Goal: Task Accomplishment & Management: Complete application form

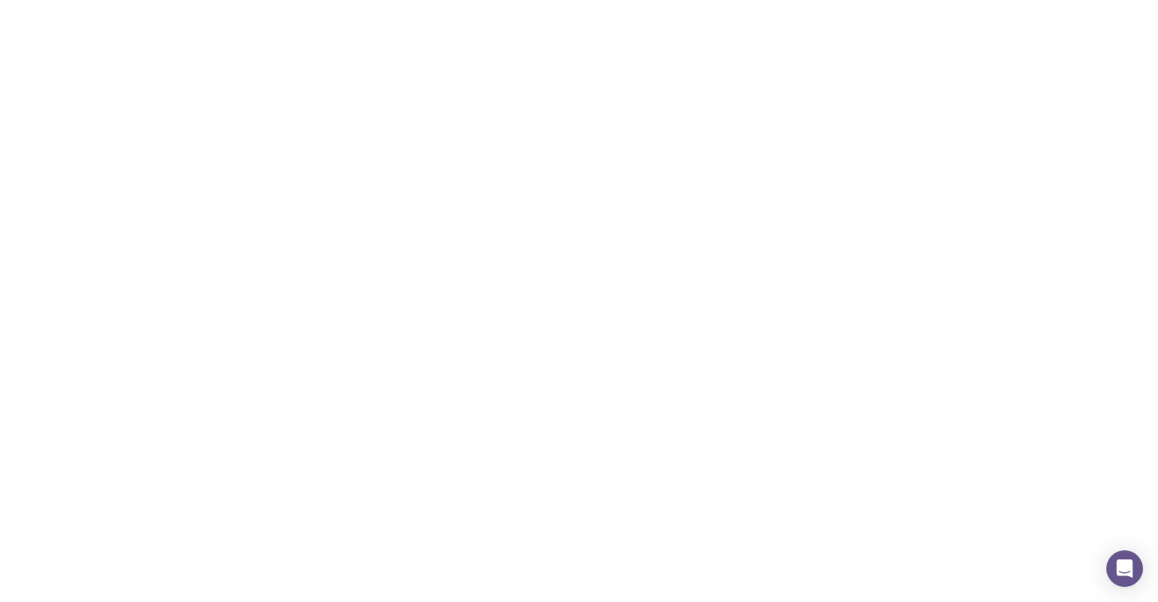
scroll to position [609, 0]
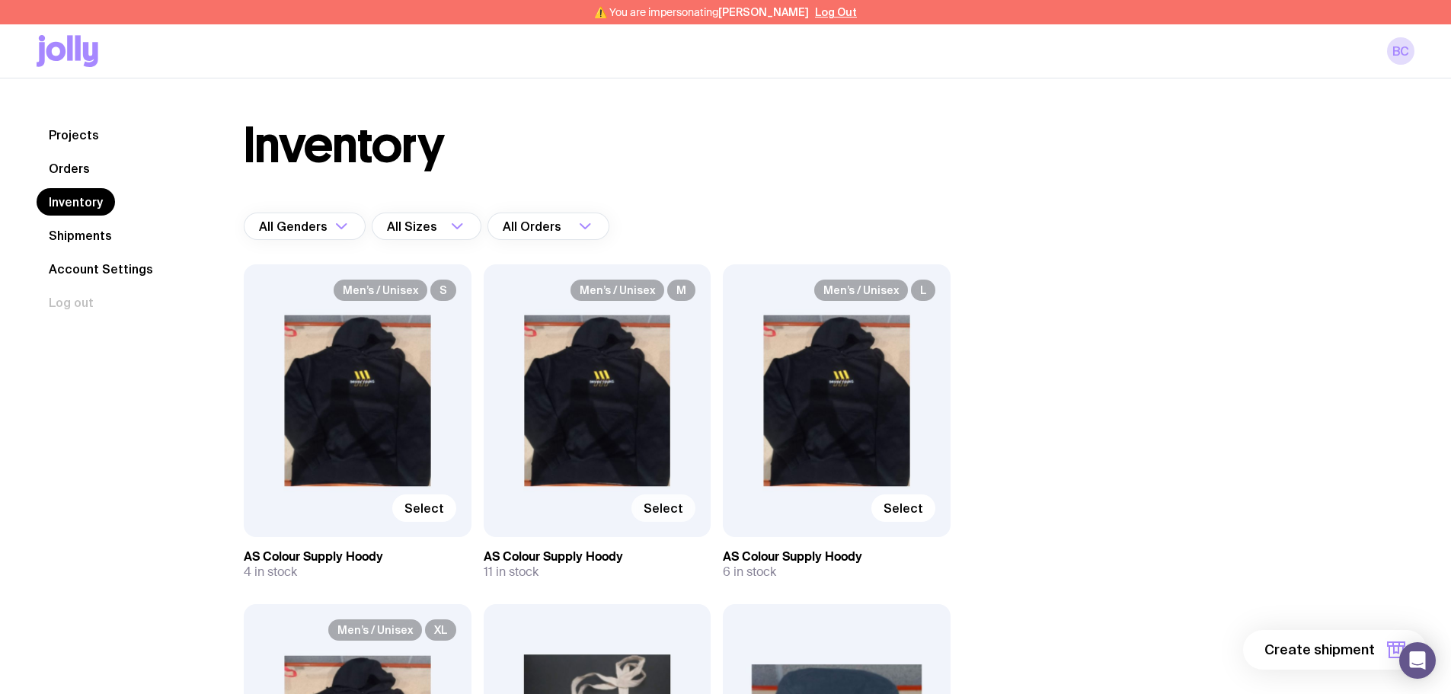
click at [680, 509] on span "Select" at bounding box center [664, 507] width 40 height 15
click at [0, 0] on input "Select" at bounding box center [0, 0] width 0 height 0
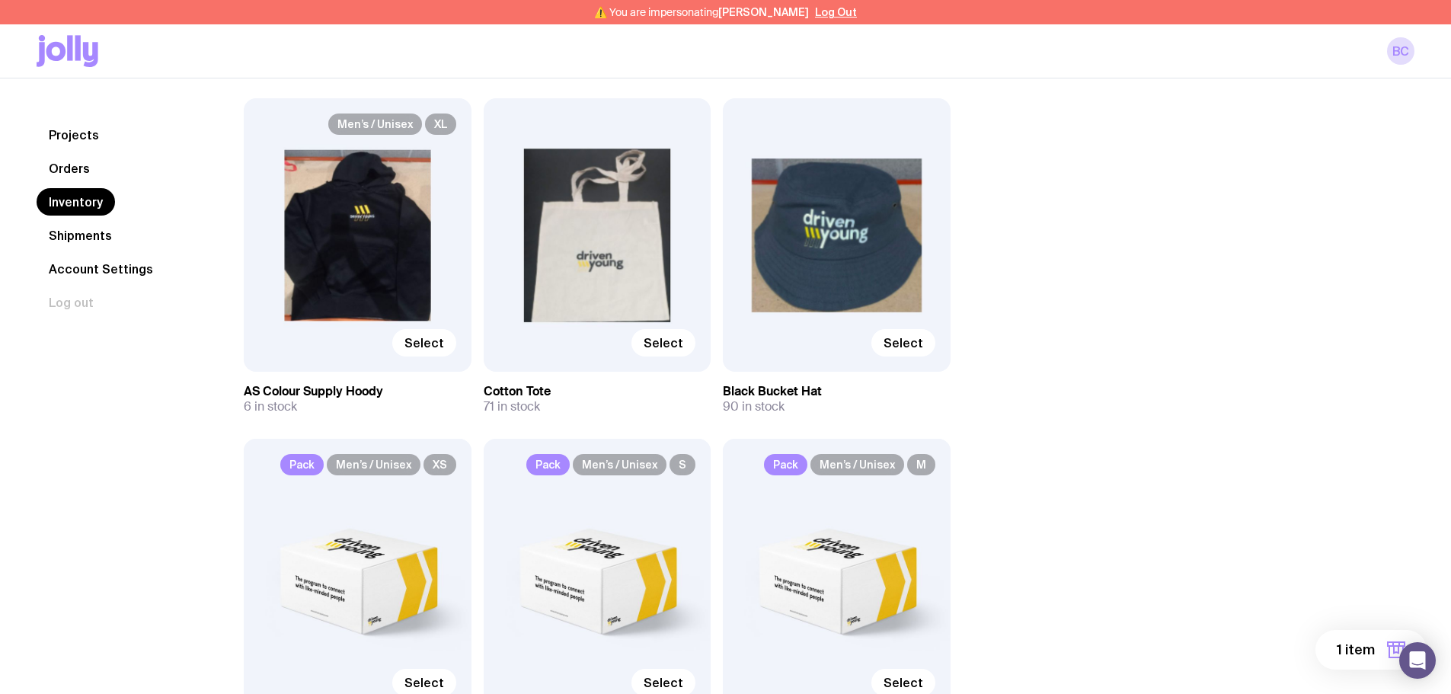
scroll to position [533, 0]
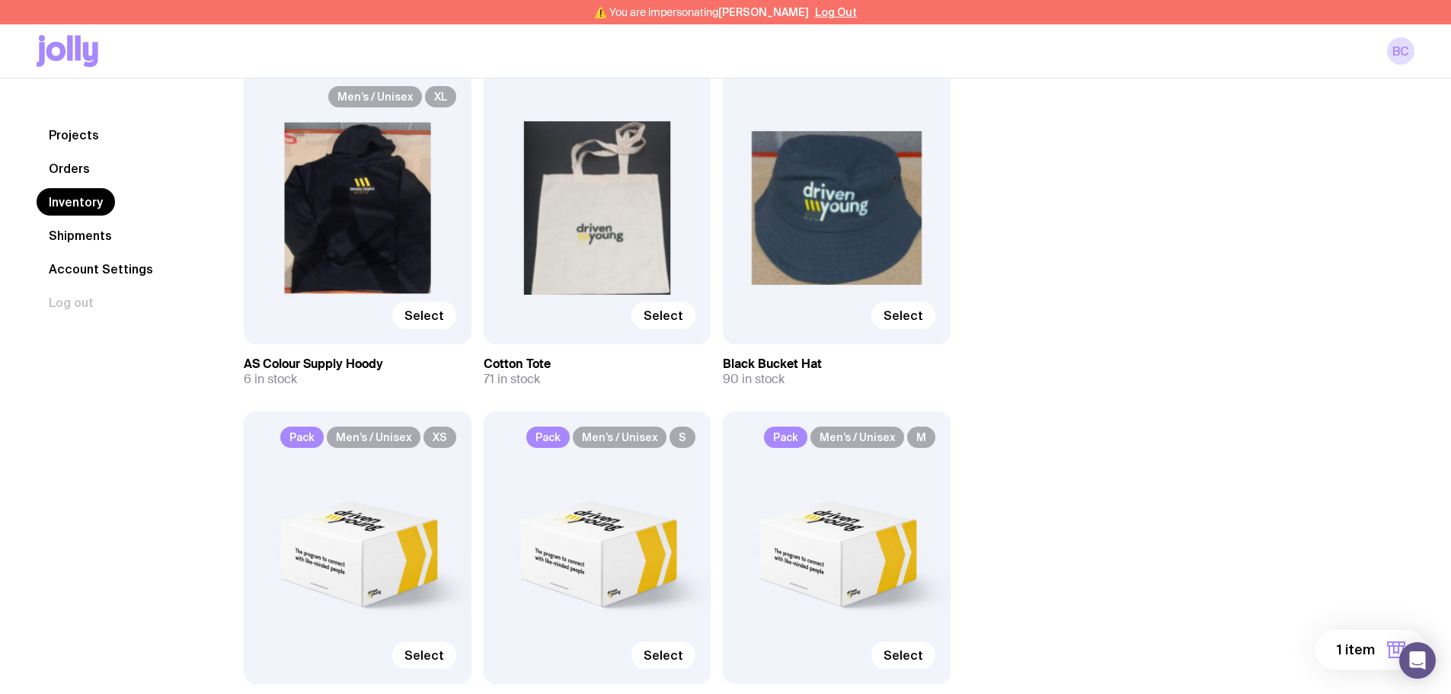
click at [1158, 602] on button "1 item" at bounding box center [1370, 650] width 111 height 40
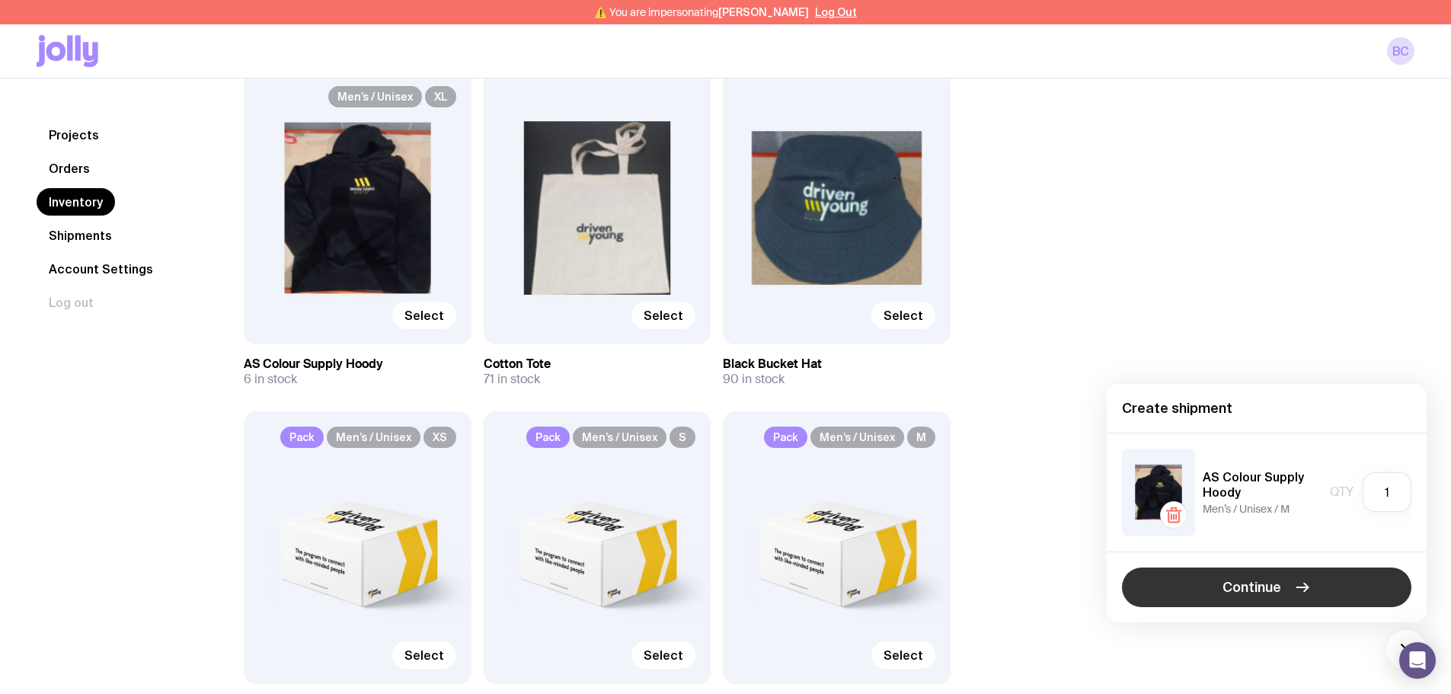
click at [1158, 590] on button "Continue" at bounding box center [1266, 587] width 289 height 40
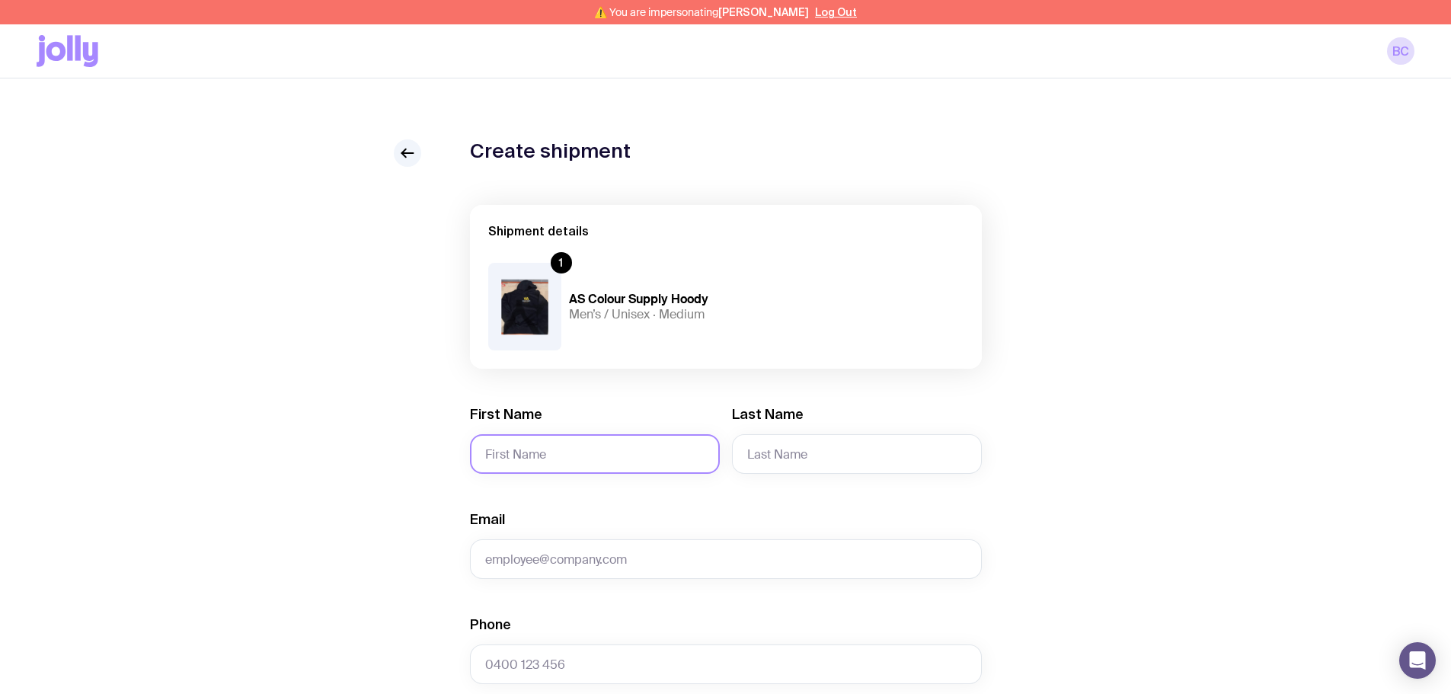
click at [544, 454] on input "First Name" at bounding box center [595, 454] width 250 height 40
type input "Sampurna"
type input "Adhikari"
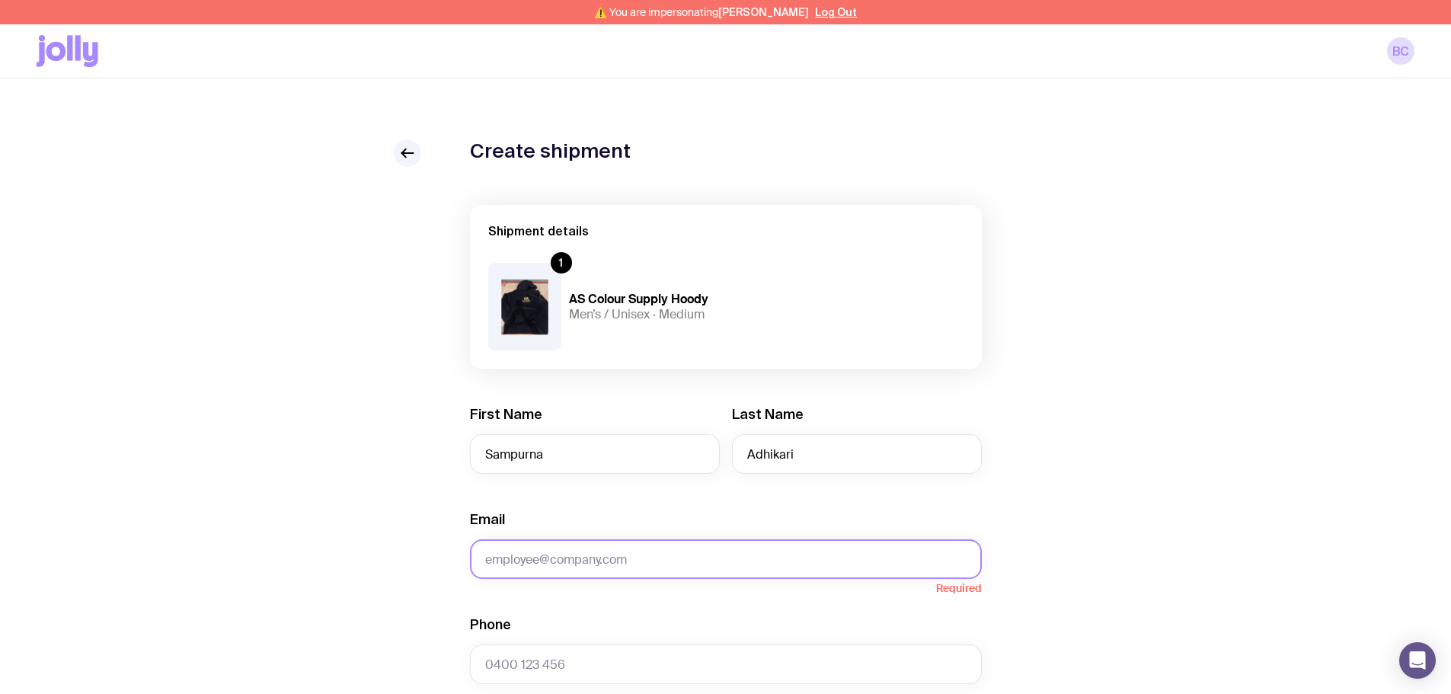
click at [653, 548] on input "Email" at bounding box center [726, 559] width 512 height 40
paste input "sampurnaadhikari99@gmail.com"
type input "sampurnaadhikari99@gmail.com"
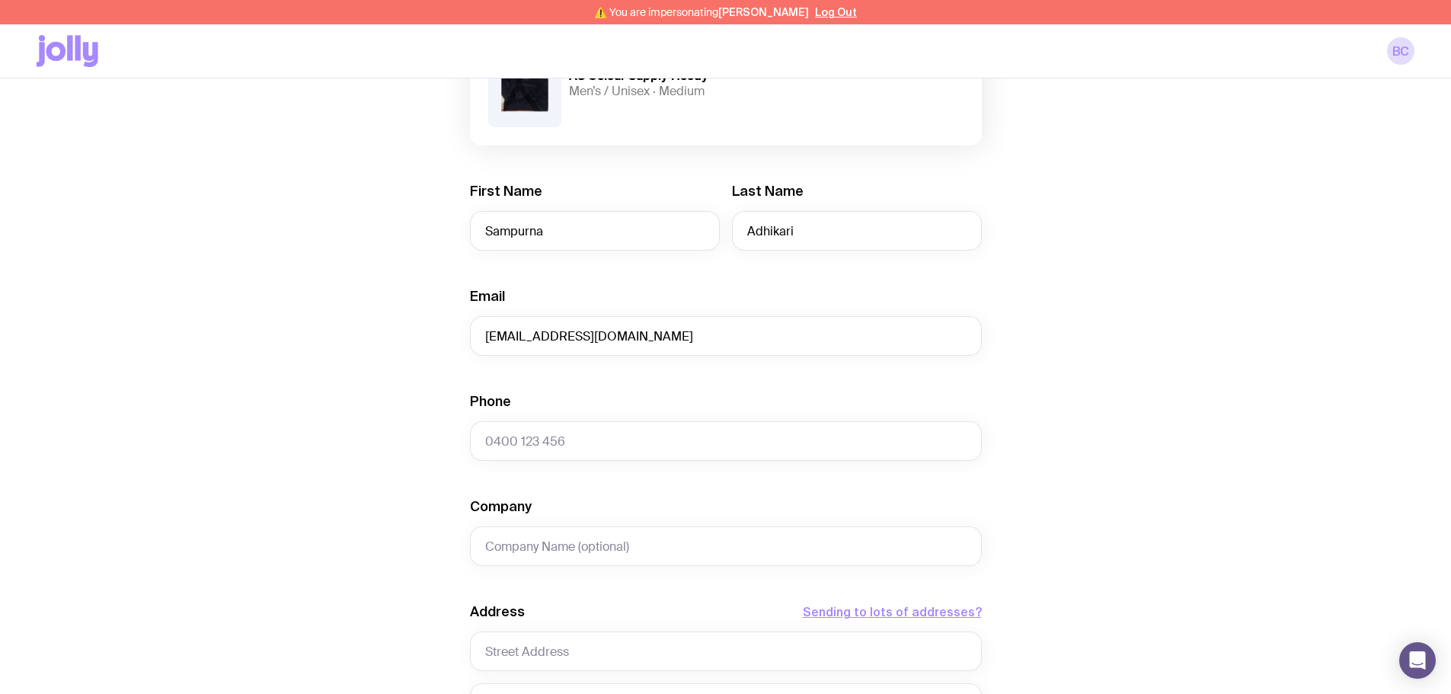
scroll to position [228, 0]
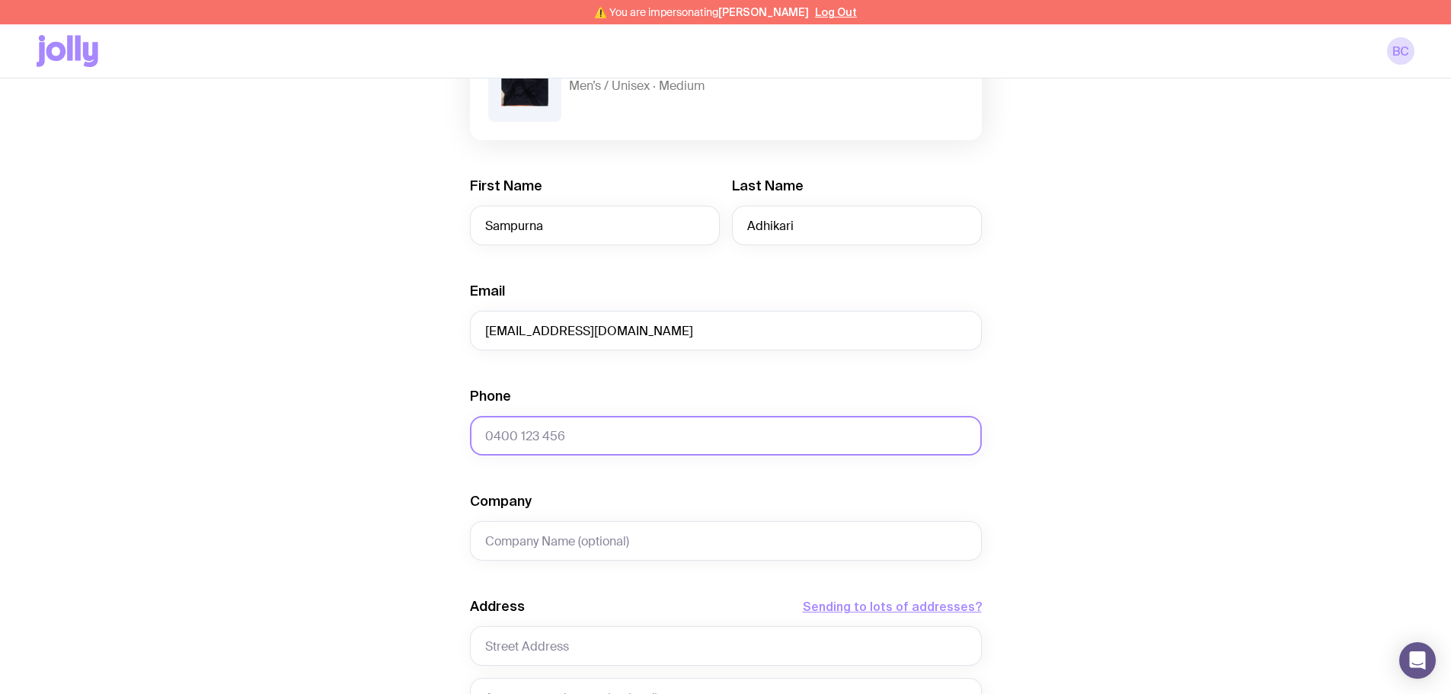
click at [552, 436] on input "Phone" at bounding box center [726, 436] width 512 height 40
paste input "61410584387"
type input "61410584387"
click at [578, 545] on input "Company" at bounding box center [726, 541] width 512 height 40
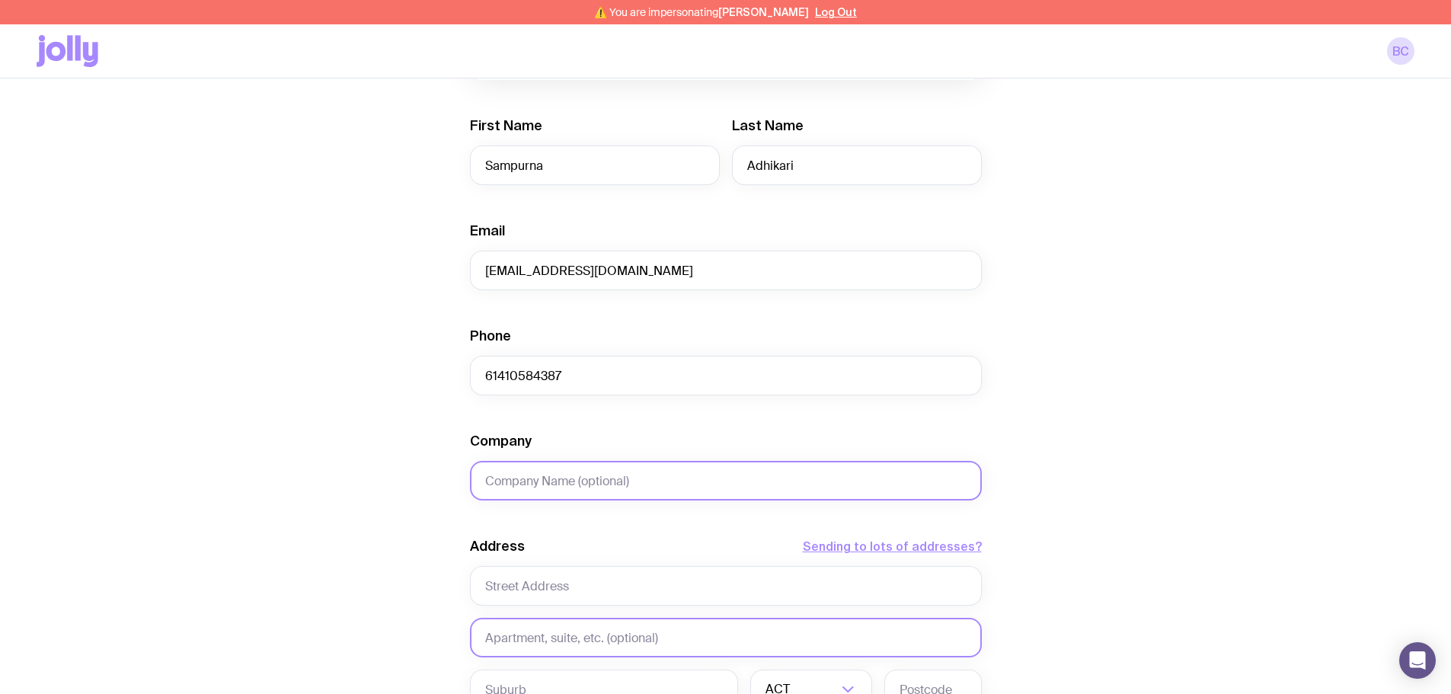
scroll to position [381, 0]
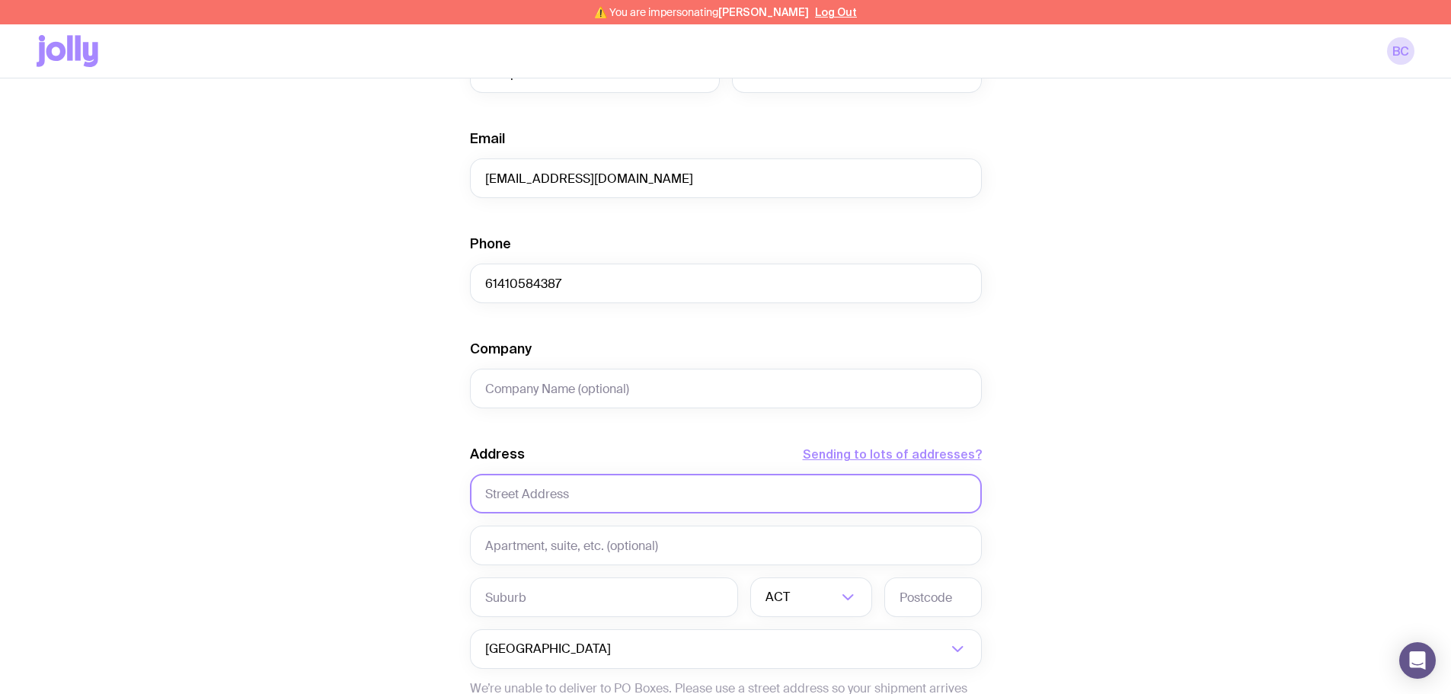
click at [545, 495] on input "text" at bounding box center [726, 494] width 512 height 40
type input "200 DawsonStreet"
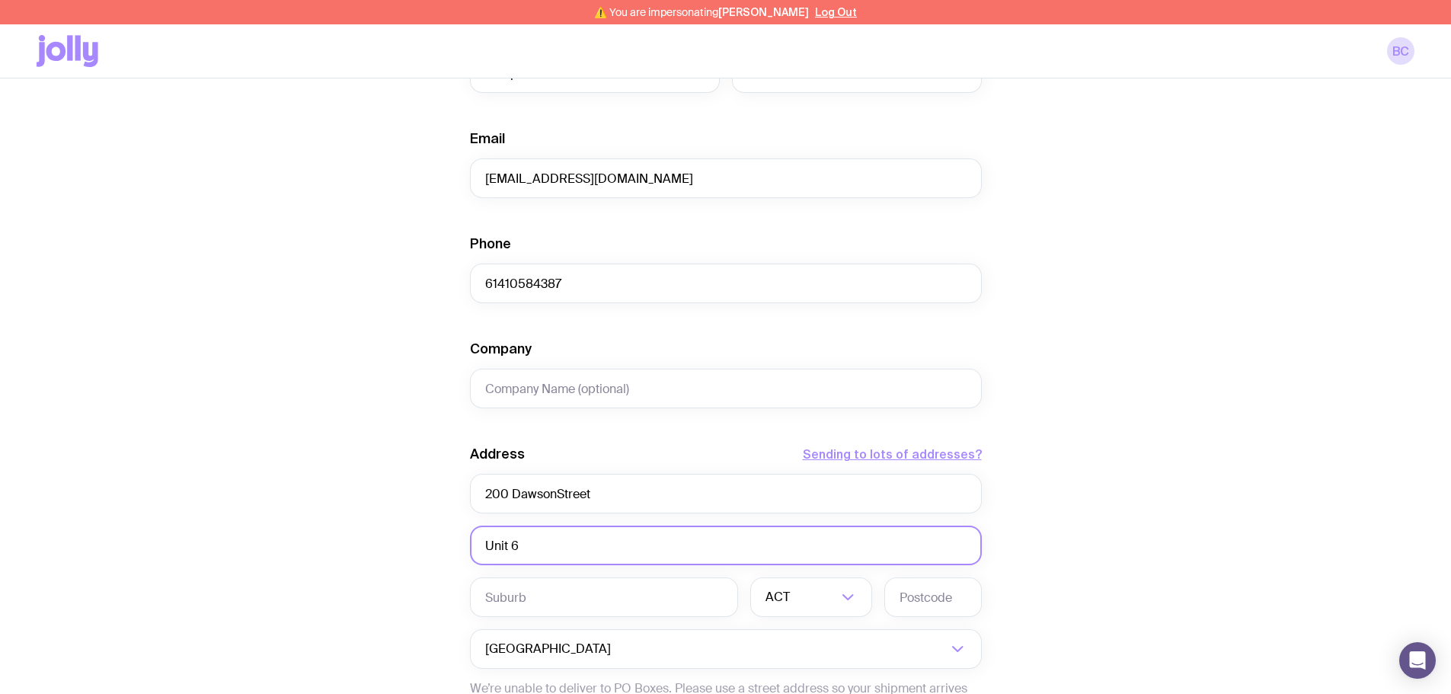
type input "Unit 6"
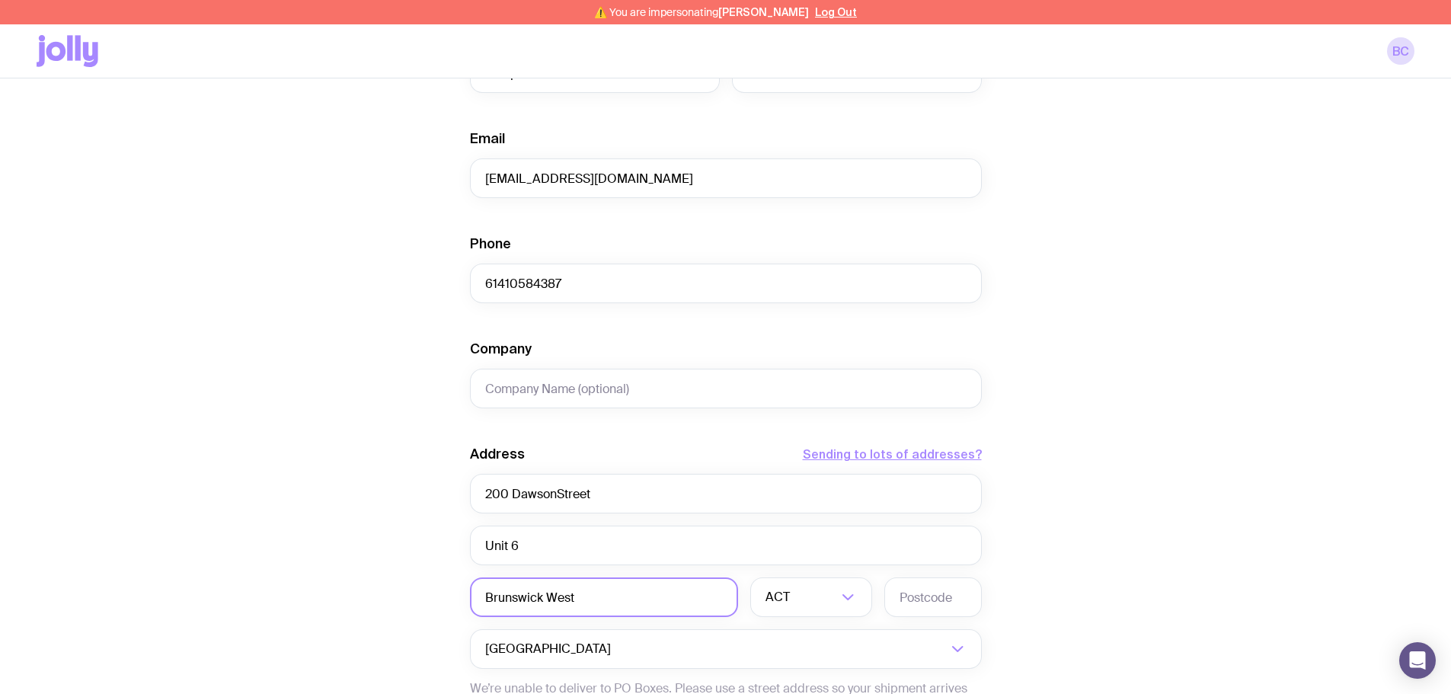
type input "Brunswick West"
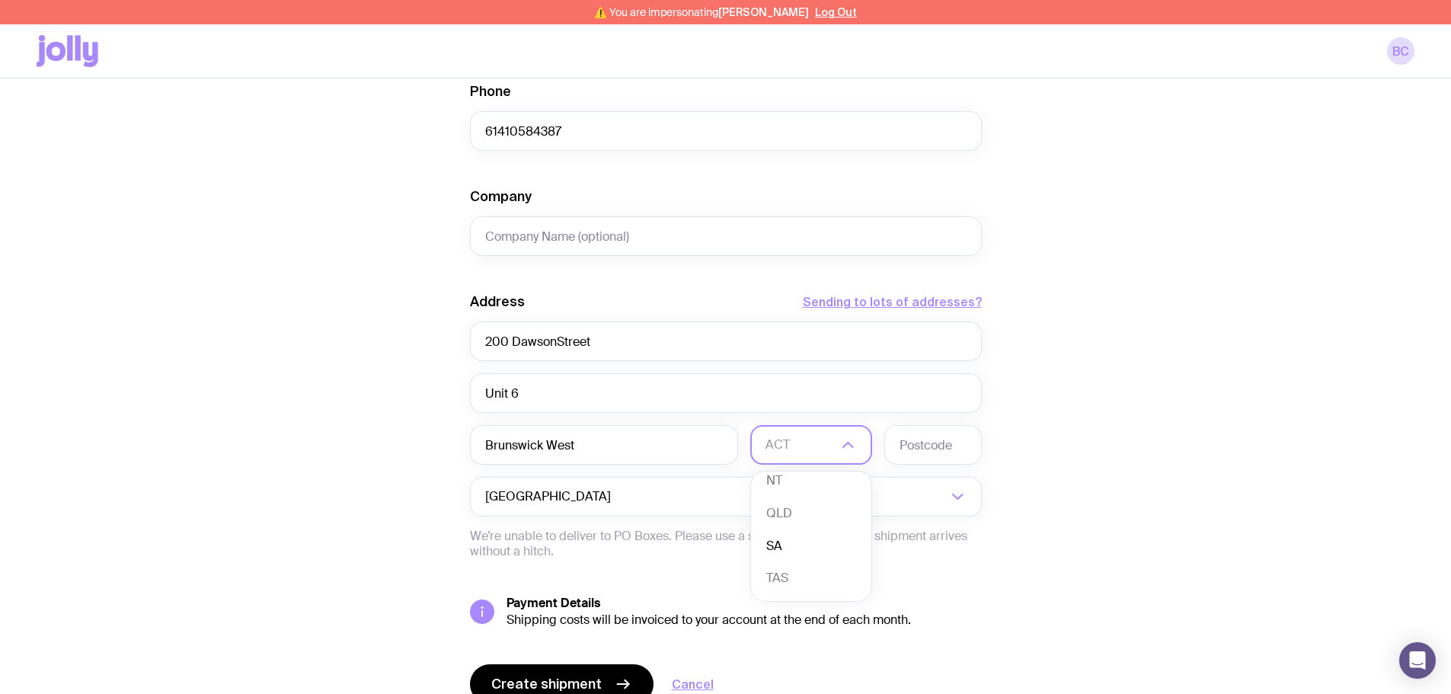
scroll to position [139, 0]
click at [793, 549] on li "VIC" at bounding box center [811, 548] width 120 height 33
click at [943, 442] on input "text" at bounding box center [932, 445] width 97 height 40
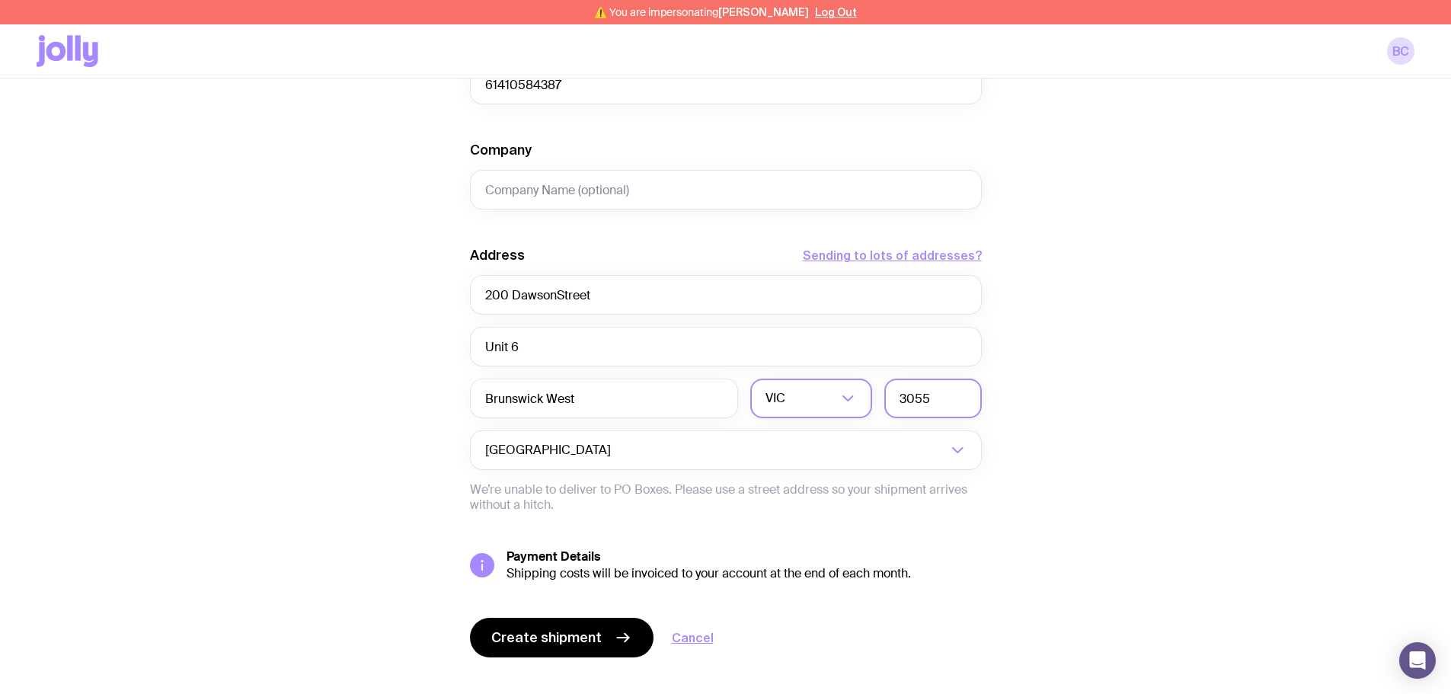
scroll to position [604, 0]
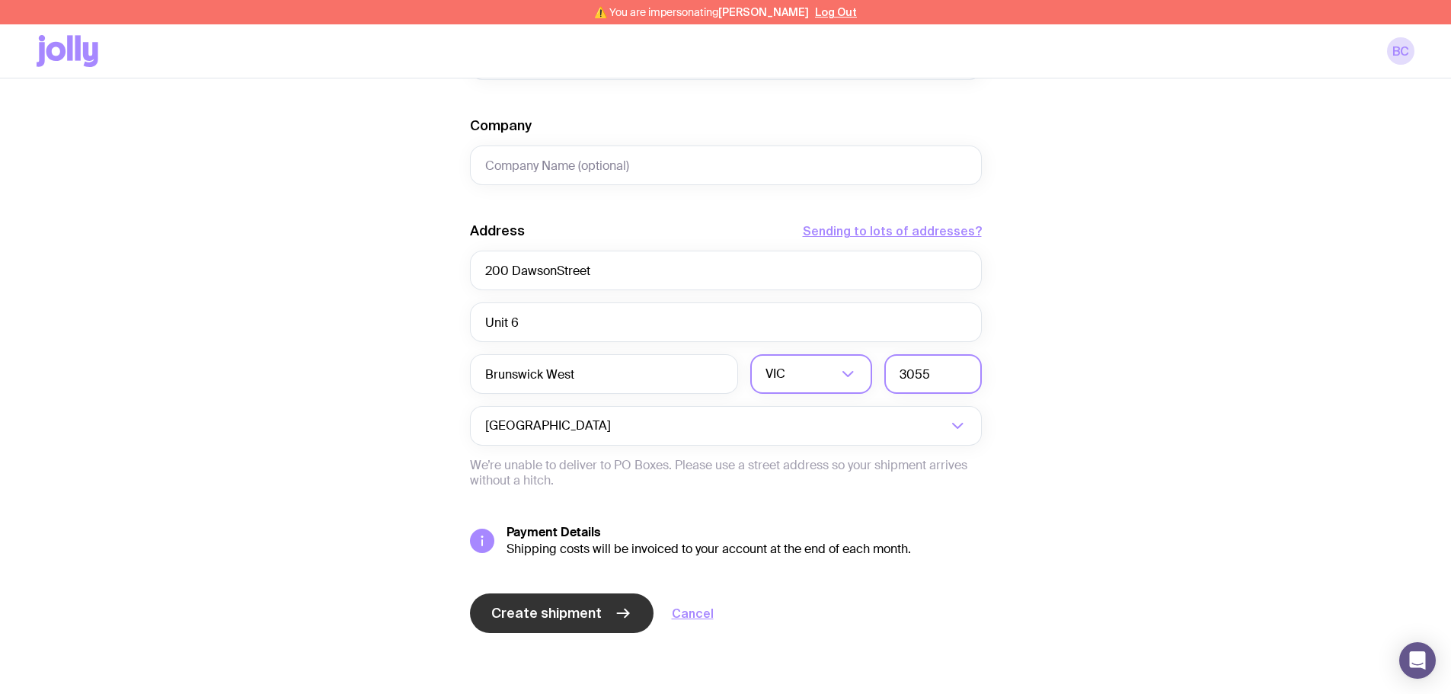
type input "3055"
click at [548, 602] on span "Create shipment" at bounding box center [546, 613] width 110 height 18
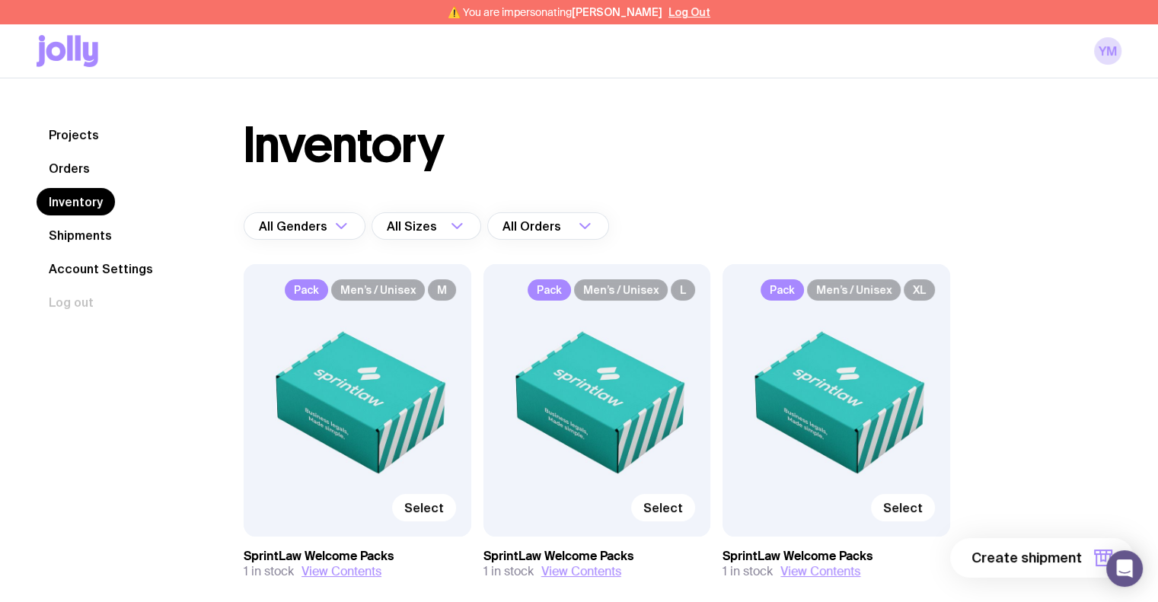
click at [65, 140] on link "Projects" at bounding box center [74, 134] width 75 height 27
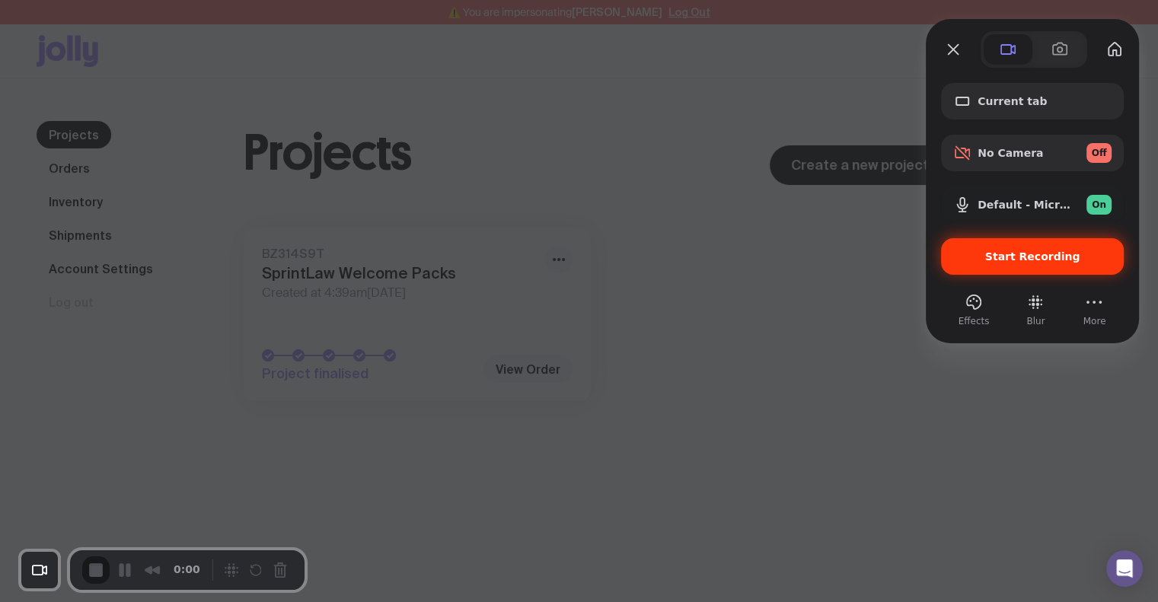
click at [1055, 248] on div "Start Recording" at bounding box center [1032, 256] width 183 height 37
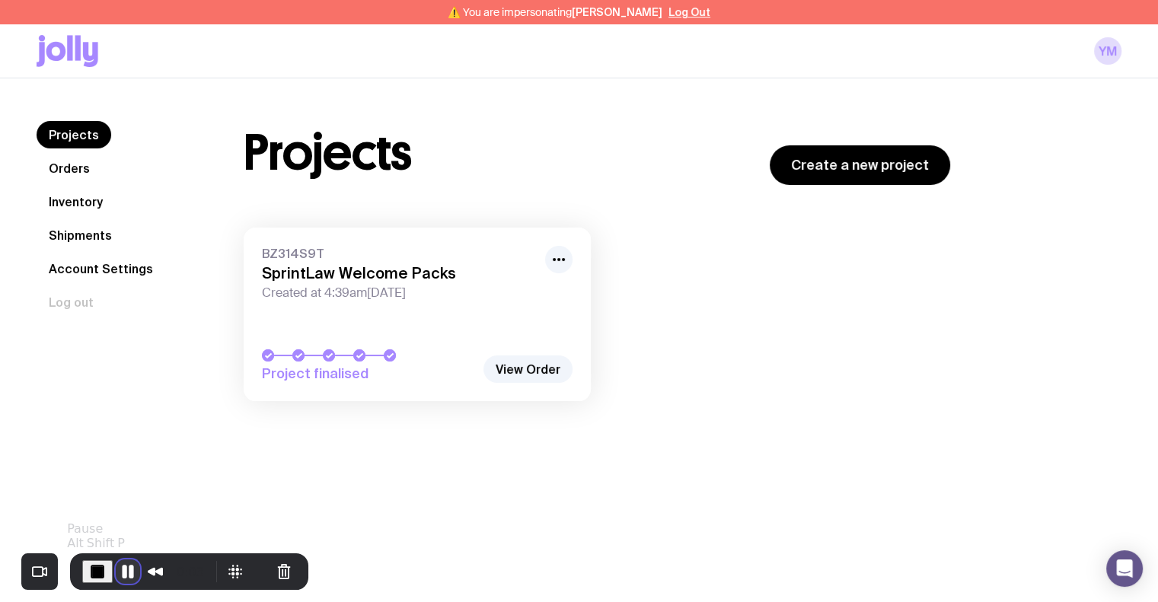
click at [119, 570] on button "Pause Recording" at bounding box center [128, 572] width 24 height 24
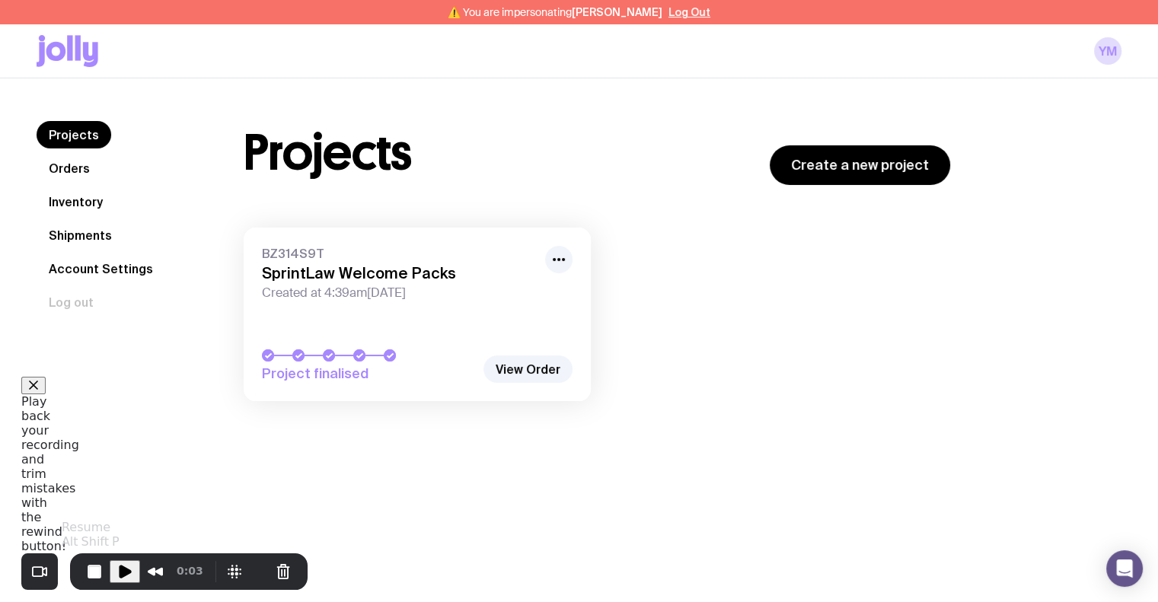
click at [119, 570] on span "Play Recording" at bounding box center [125, 572] width 18 height 18
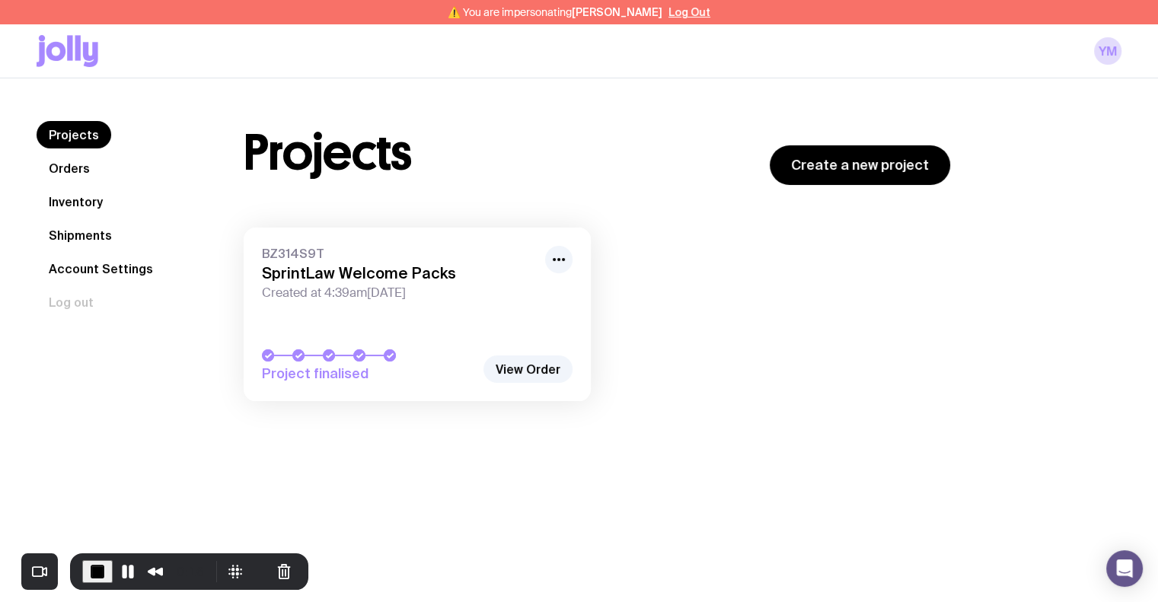
click at [94, 200] on link "Inventory" at bounding box center [76, 201] width 78 height 27
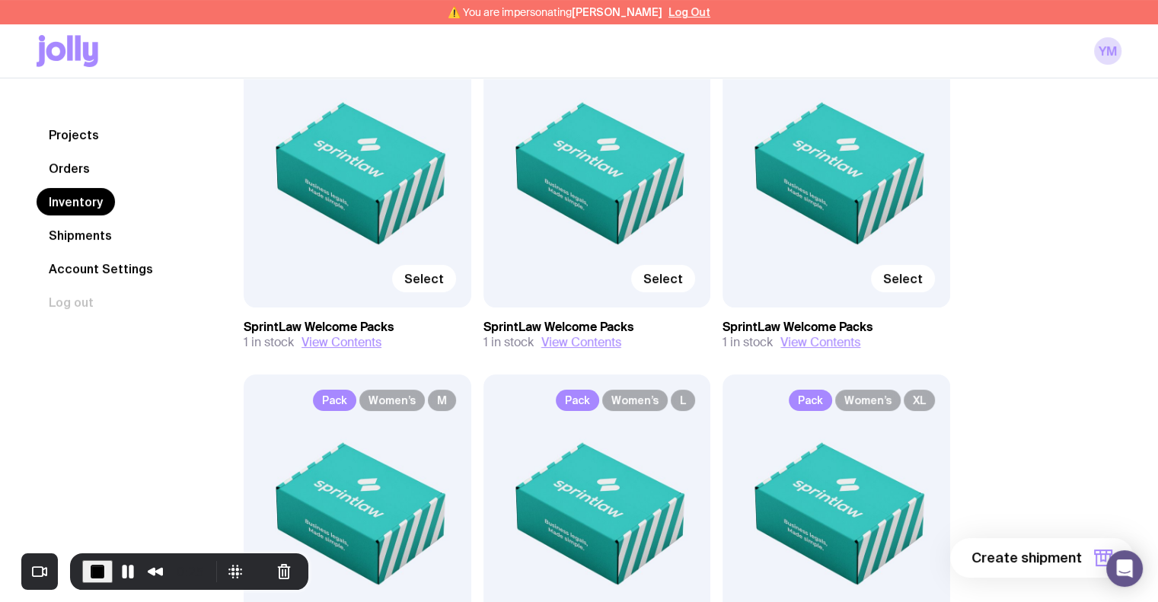
scroll to position [192, 0]
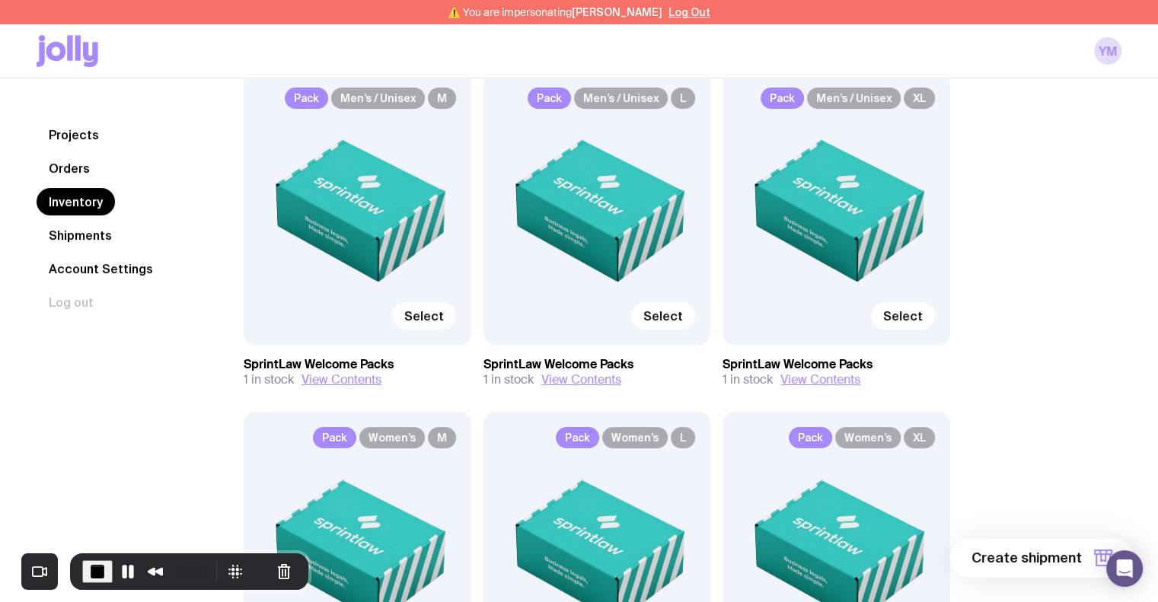
click at [426, 311] on span "Select" at bounding box center [424, 315] width 40 height 15
click at [0, 0] on input "Select" at bounding box center [0, 0] width 0 height 0
click at [1052, 551] on span "1 item" at bounding box center [1063, 558] width 38 height 18
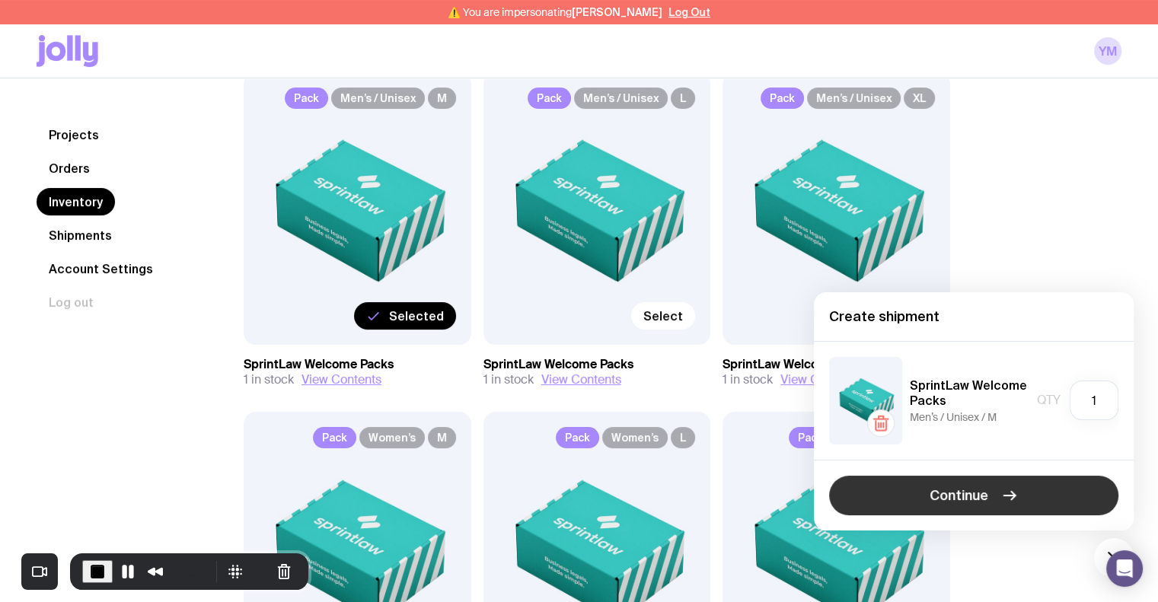
click at [987, 501] on span "Continue" at bounding box center [959, 496] width 59 height 18
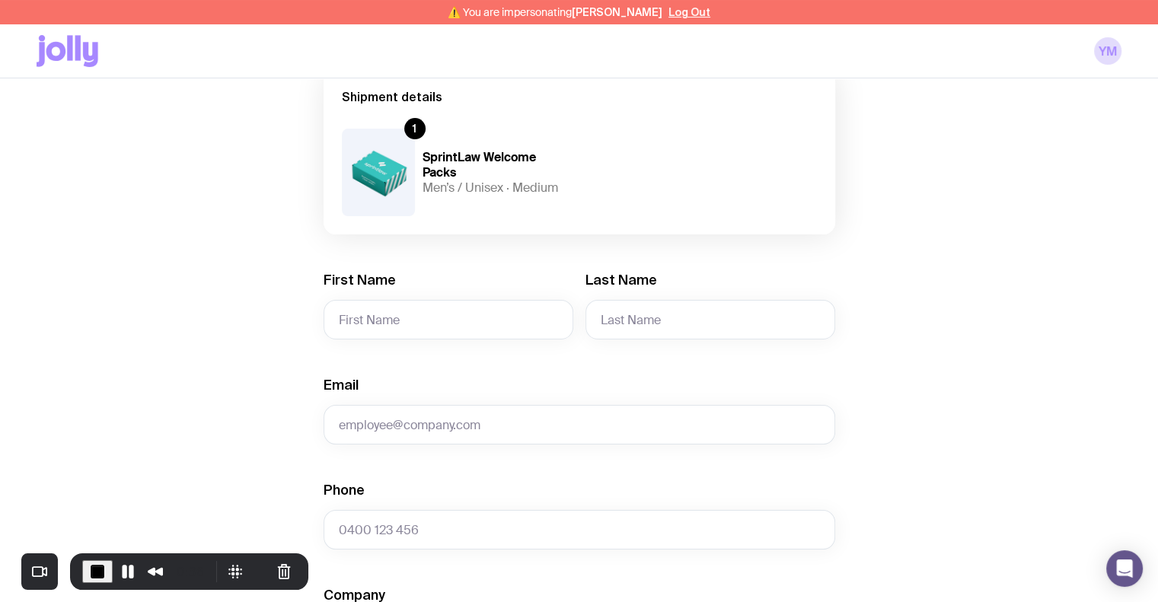
scroll to position [85, 0]
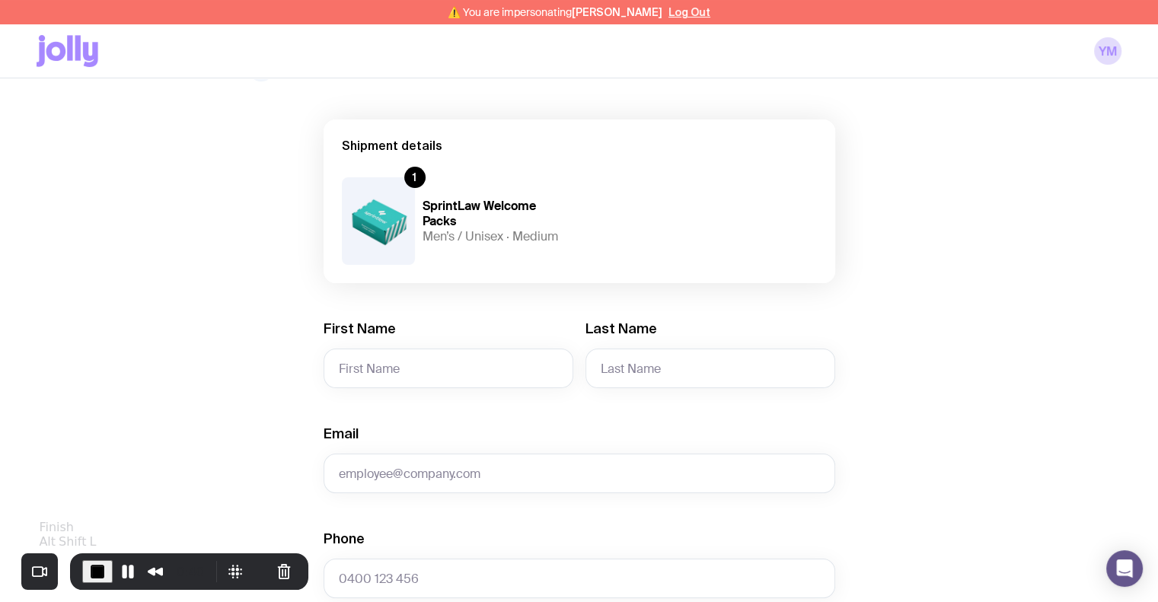
click at [101, 573] on span "End Recording" at bounding box center [97, 572] width 18 height 18
